Goal: Information Seeking & Learning: Learn about a topic

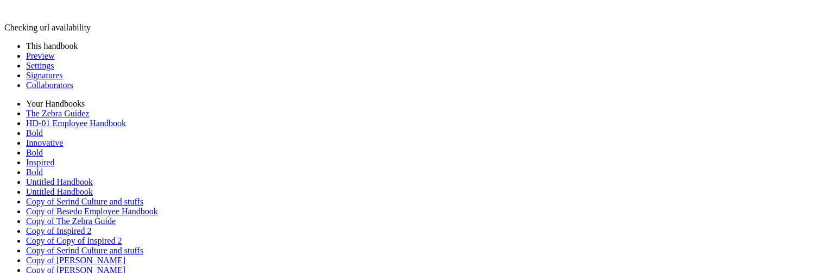
scroll to position [22, 0]
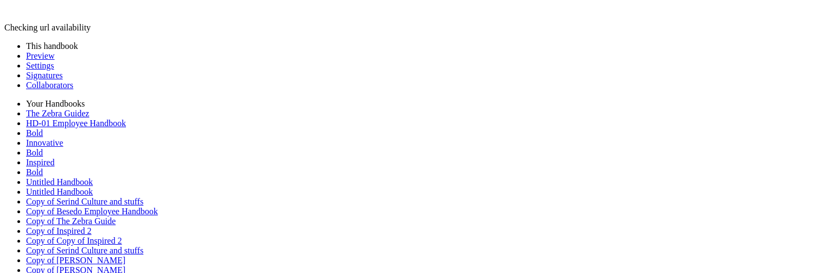
scroll to position [1750, 0]
